Goal: Check status: Check status

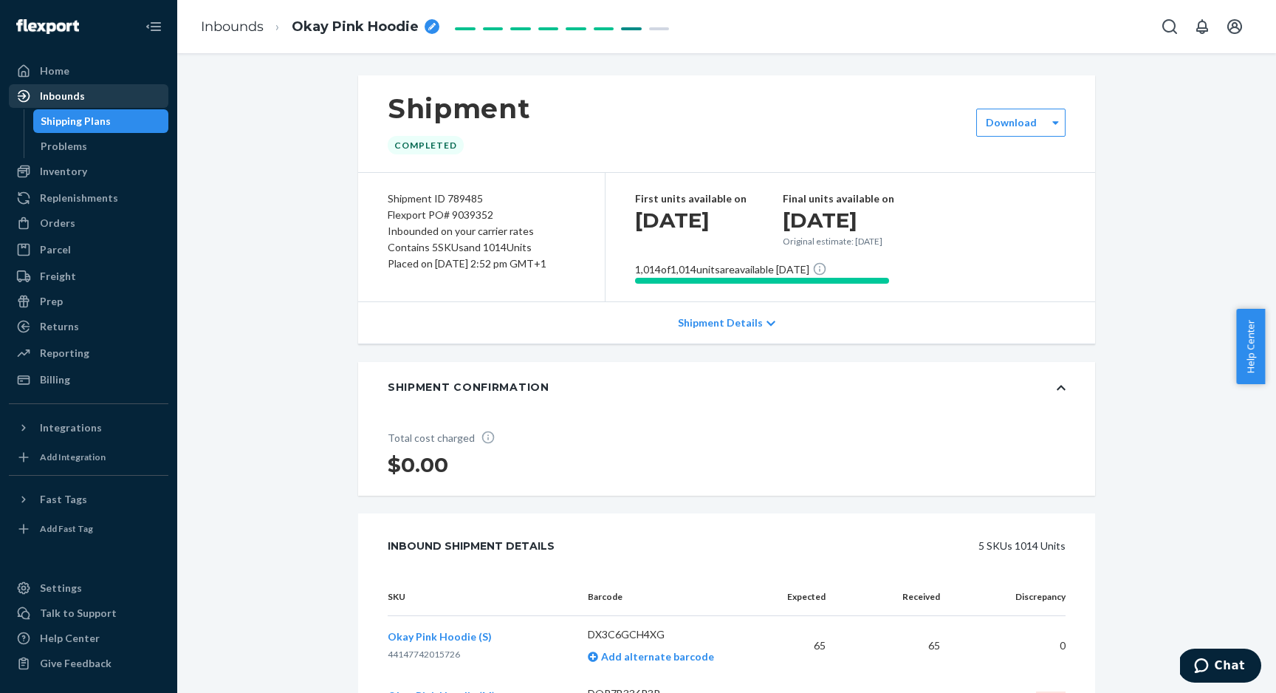
click at [97, 103] on div "Inbounds" at bounding box center [88, 96] width 157 height 21
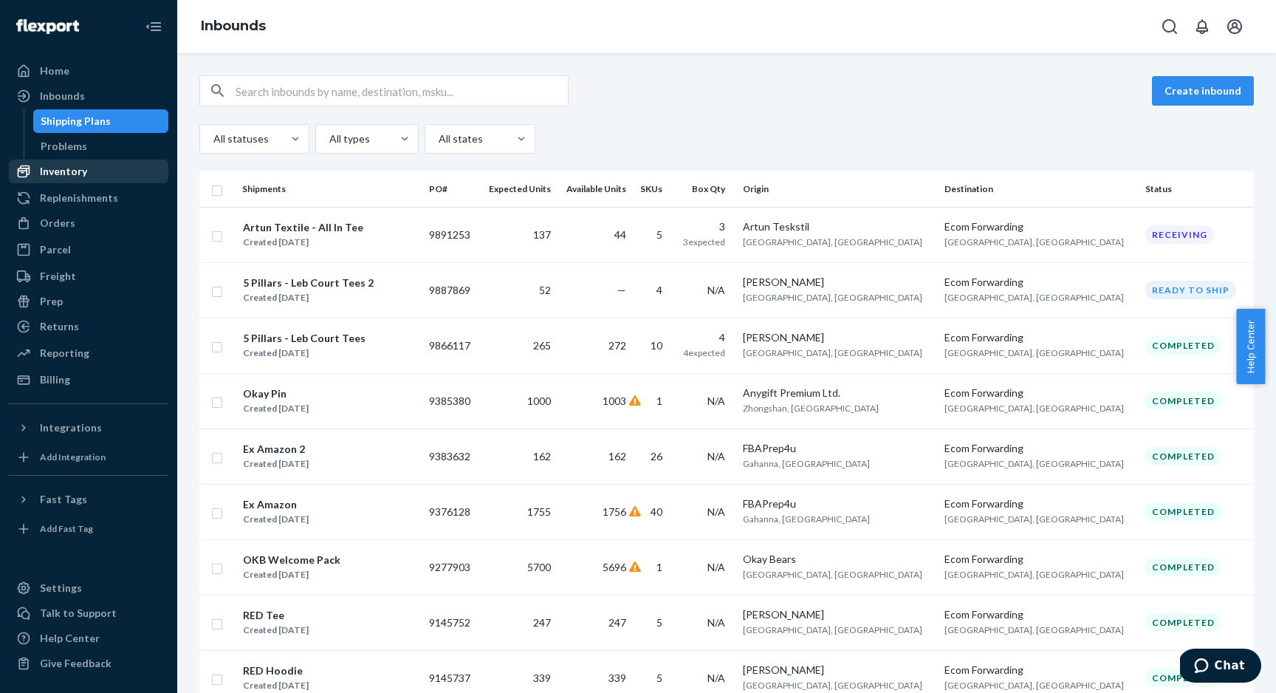
click at [113, 165] on div "Inventory" at bounding box center [88, 171] width 157 height 21
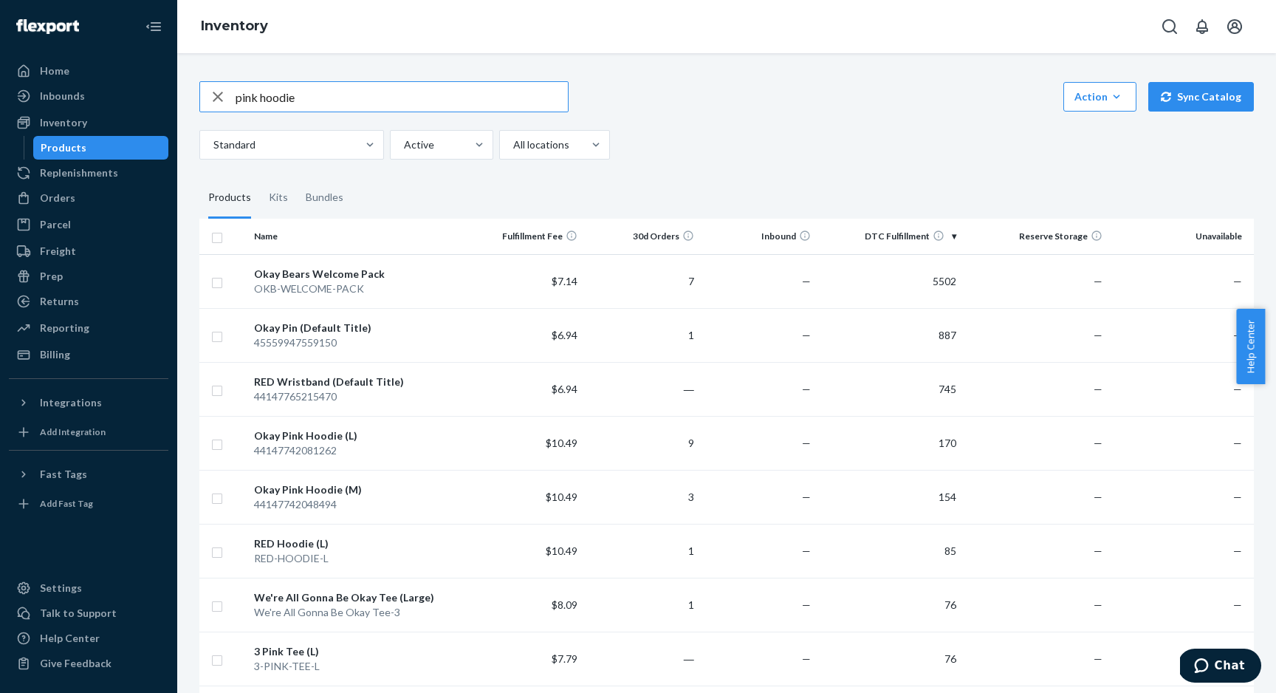
type input "pink hoodie"
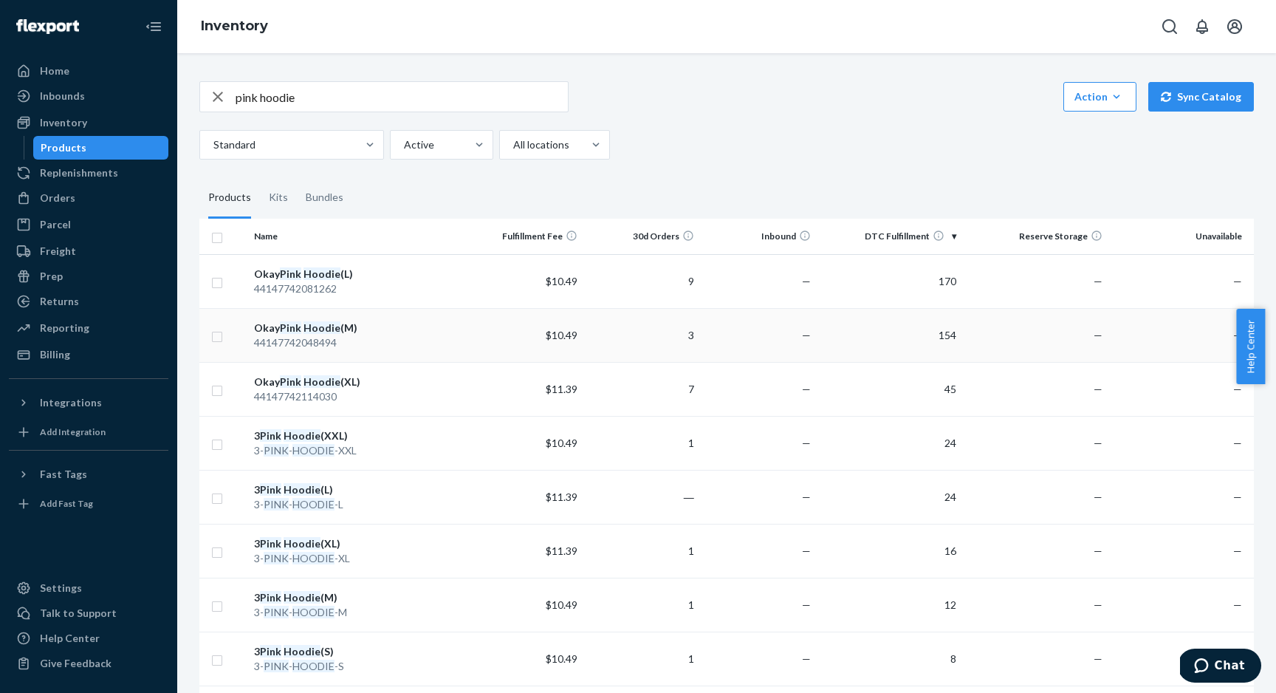
click at [304, 334] on div "Okay Pink Hoodie (M)" at bounding box center [357, 328] width 207 height 15
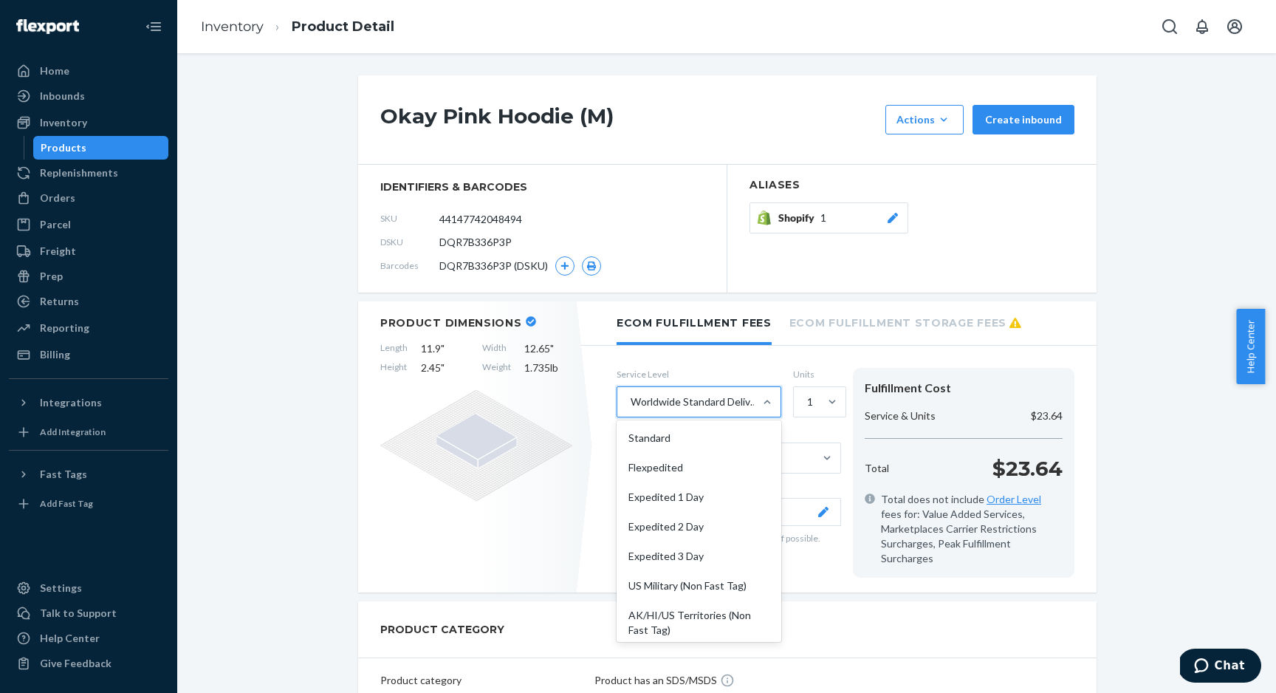
click at [710, 408] on div "Worldwide Standard Delivered Duty Unpaid" at bounding box center [696, 401] width 131 height 15
click at [631, 408] on input "option Worldwide Standard Delivered Duty Unpaid focused, 10 of 10. 10 results a…" at bounding box center [629, 401] width 1 height 15
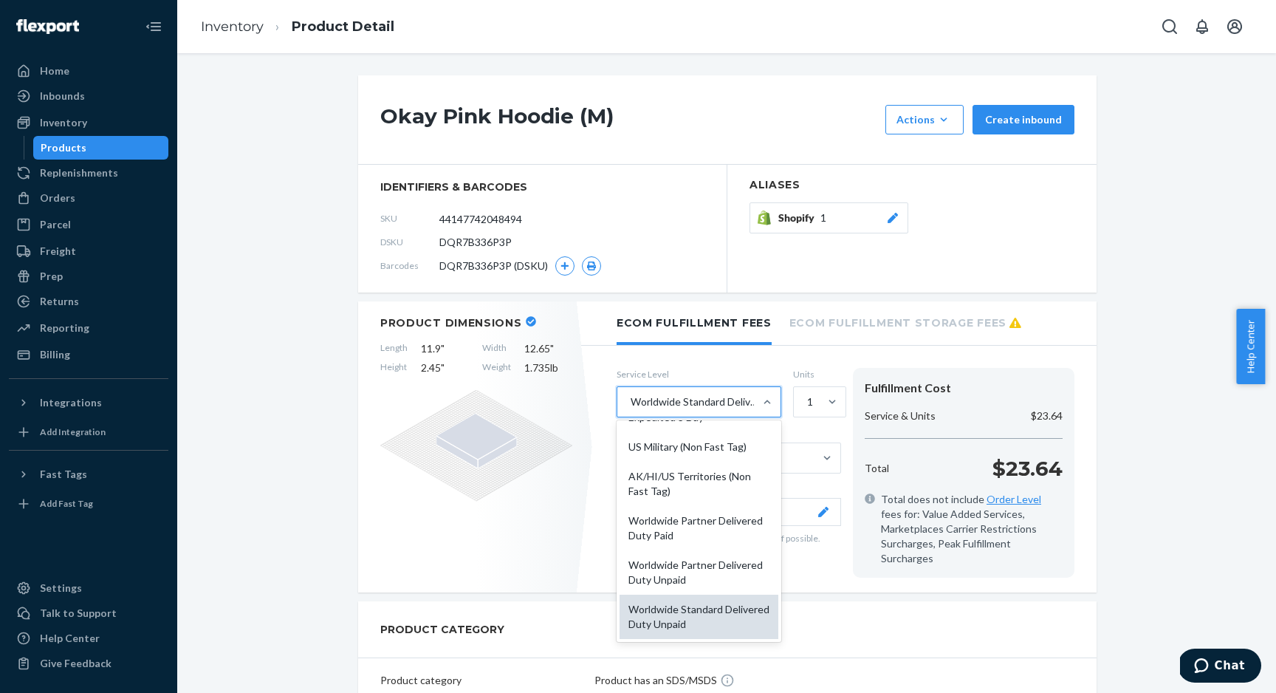
click at [680, 616] on div "Worldwide Standard Delivered Duty Unpaid" at bounding box center [699, 617] width 159 height 44
click at [631, 409] on input "option Worldwide Standard Delivered Duty Unpaid focused, 10 of 10. 10 results a…" at bounding box center [629, 401] width 1 height 15
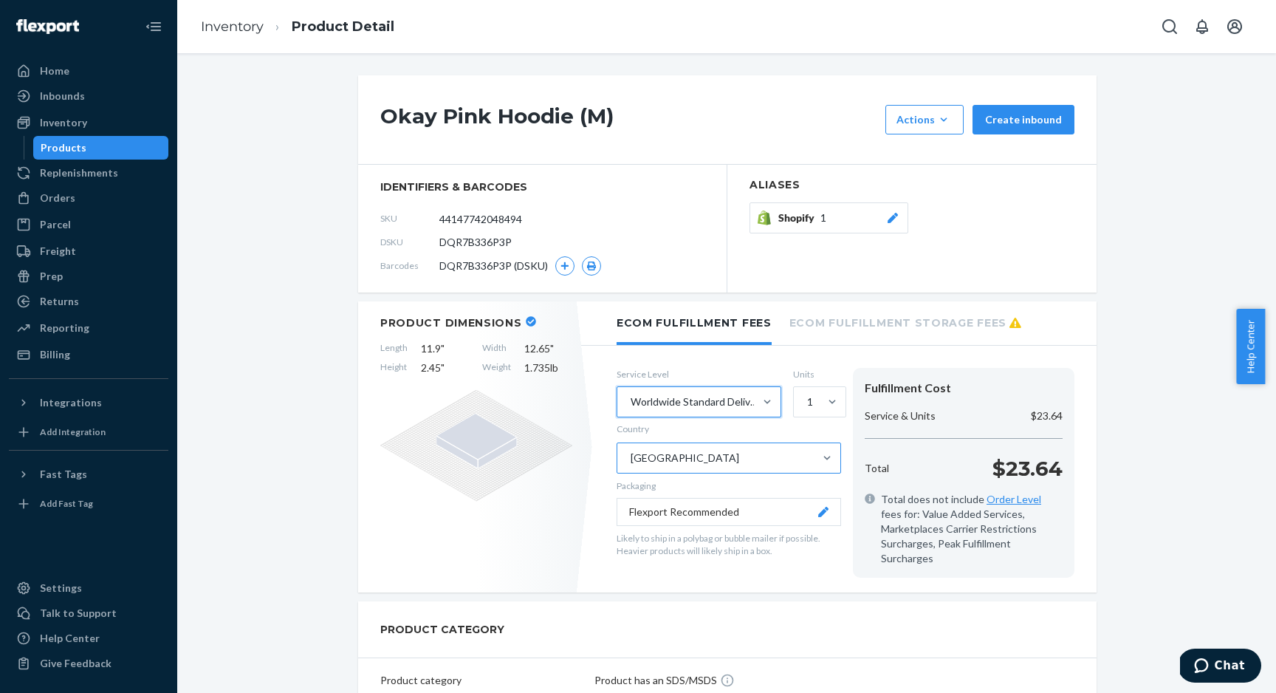
click at [694, 459] on div "[GEOGRAPHIC_DATA]" at bounding box center [716, 458] width 196 height 30
click at [631, 459] on input "Country [GEOGRAPHIC_DATA]" at bounding box center [629, 458] width 1 height 15
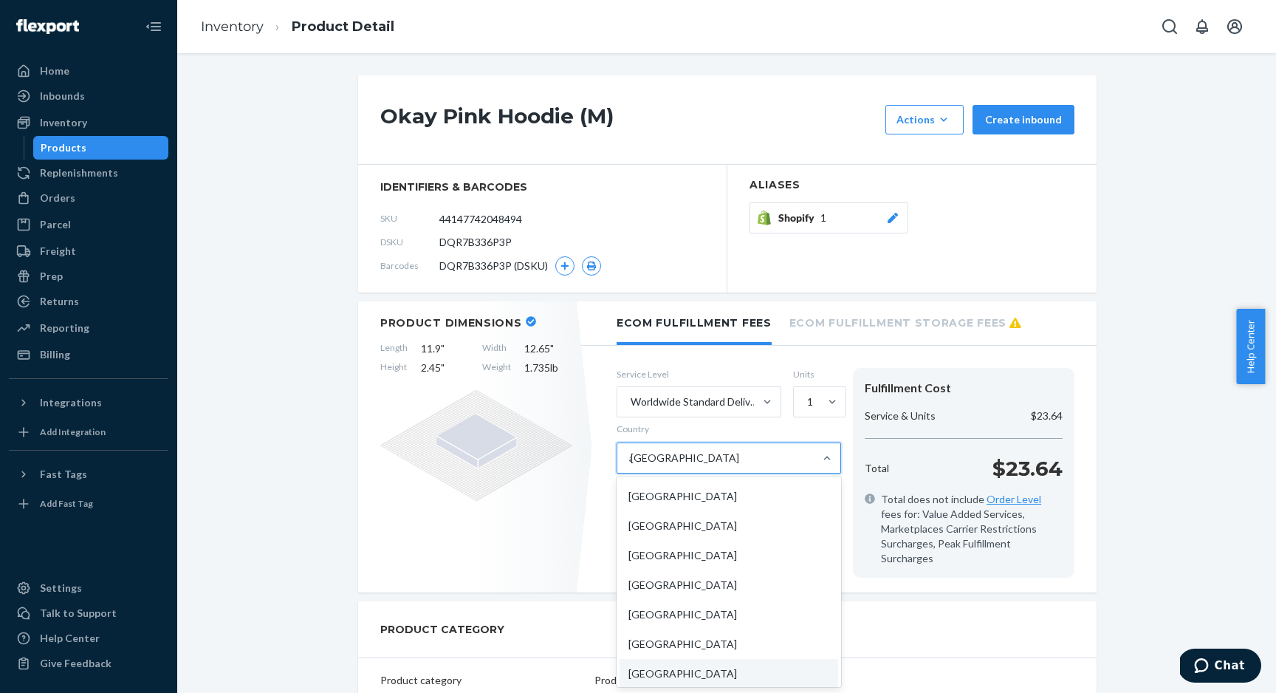
scroll to position [736, 0]
type input "aus"
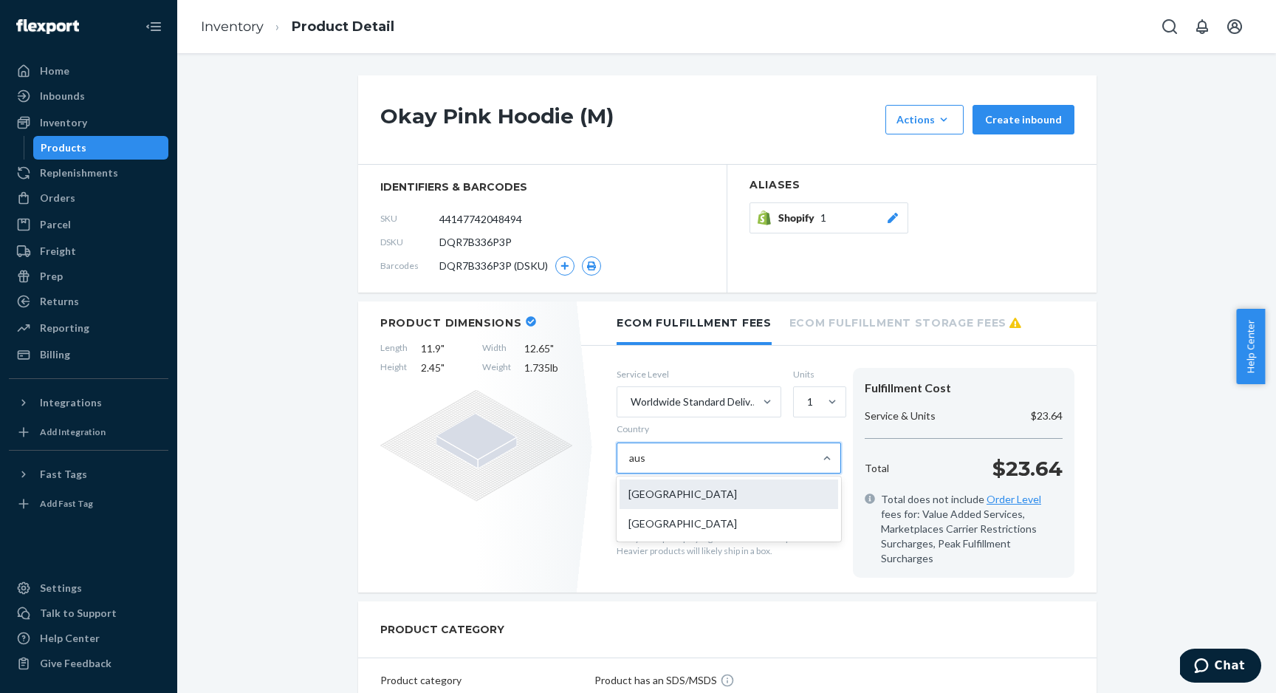
click at [702, 498] on div "[GEOGRAPHIC_DATA]" at bounding box center [729, 494] width 219 height 30
click at [646, 465] on input "aus" at bounding box center [637, 458] width 17 height 15
